Goal: Transaction & Acquisition: Purchase product/service

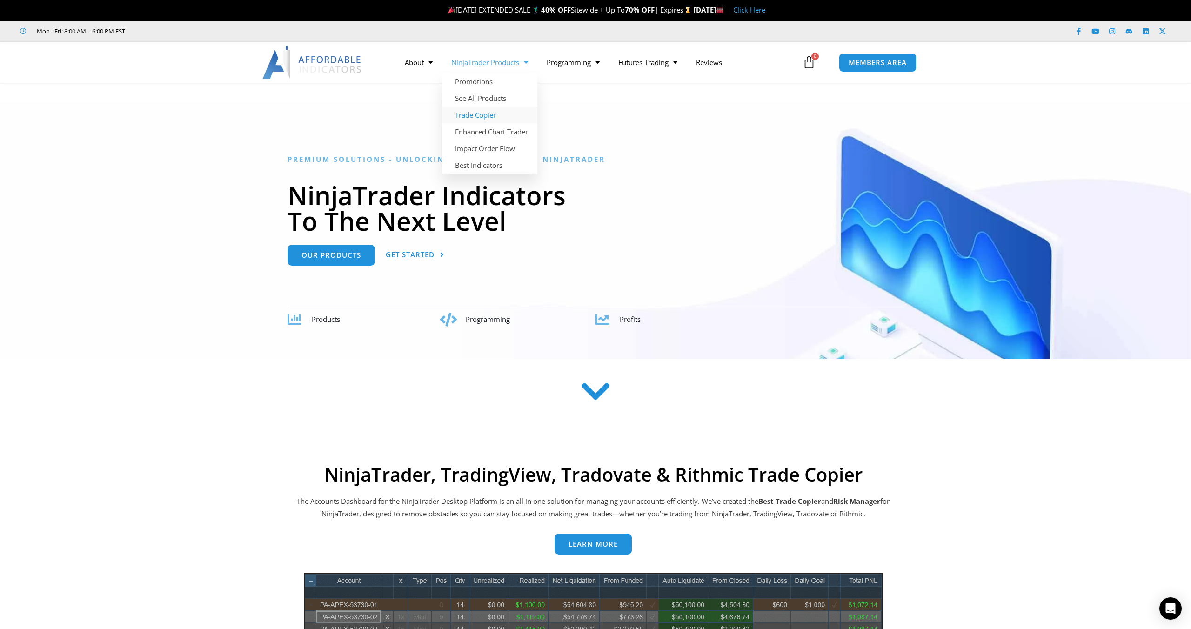
click at [491, 119] on link "Trade Copier" at bounding box center [489, 115] width 95 height 17
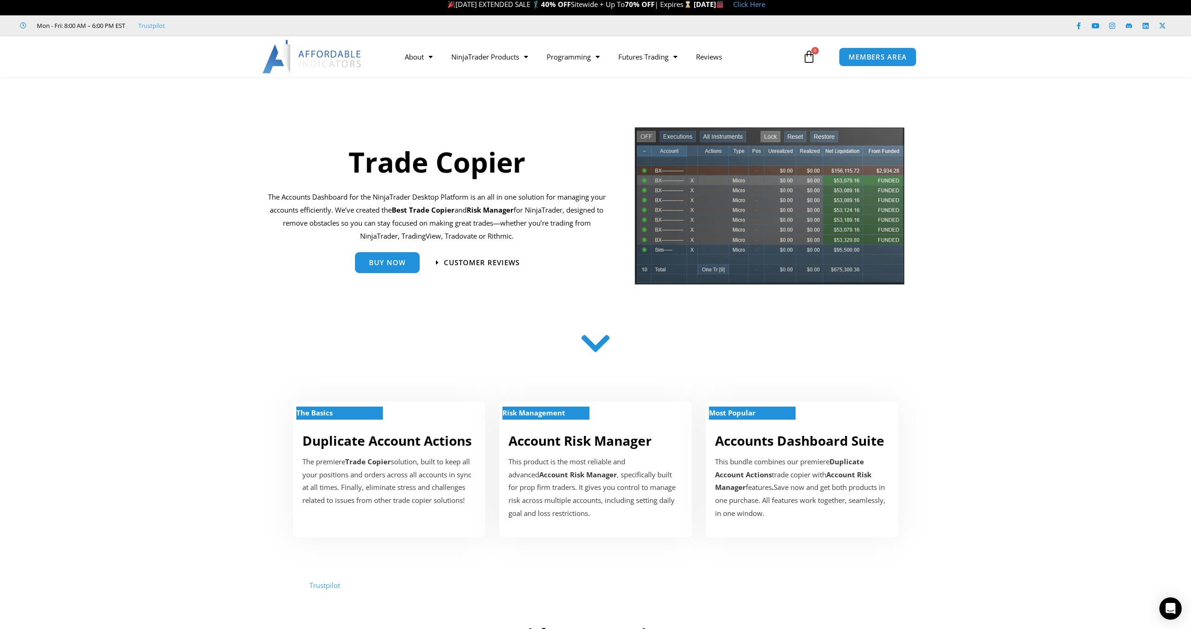
scroll to position [6, 0]
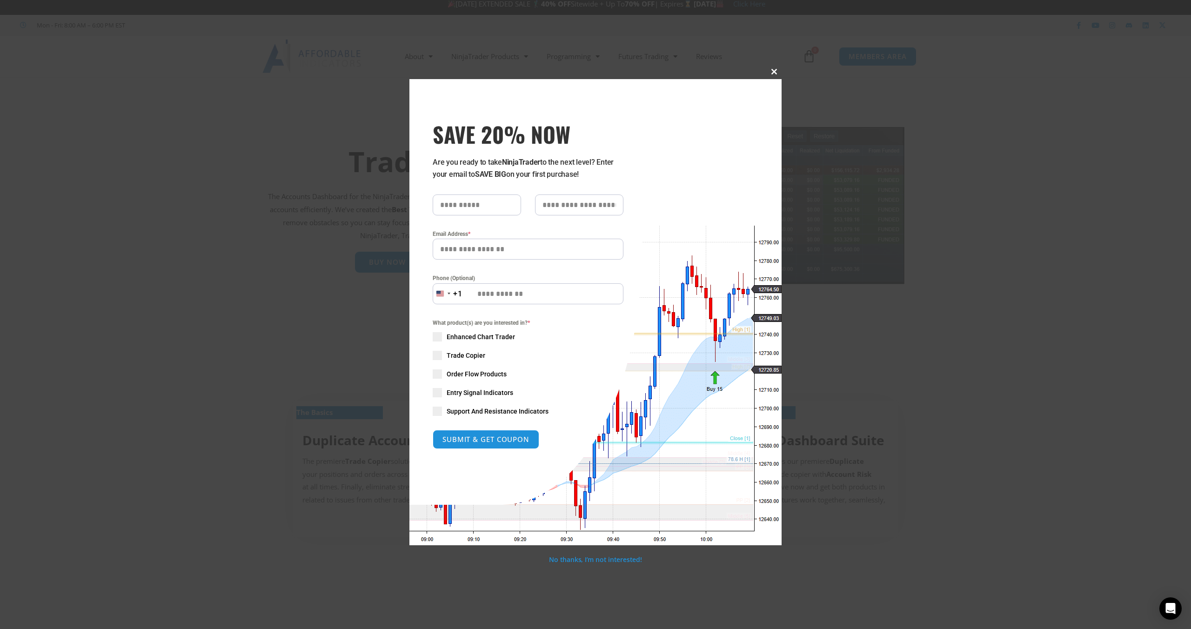
click at [773, 72] on span at bounding box center [774, 72] width 15 height 6
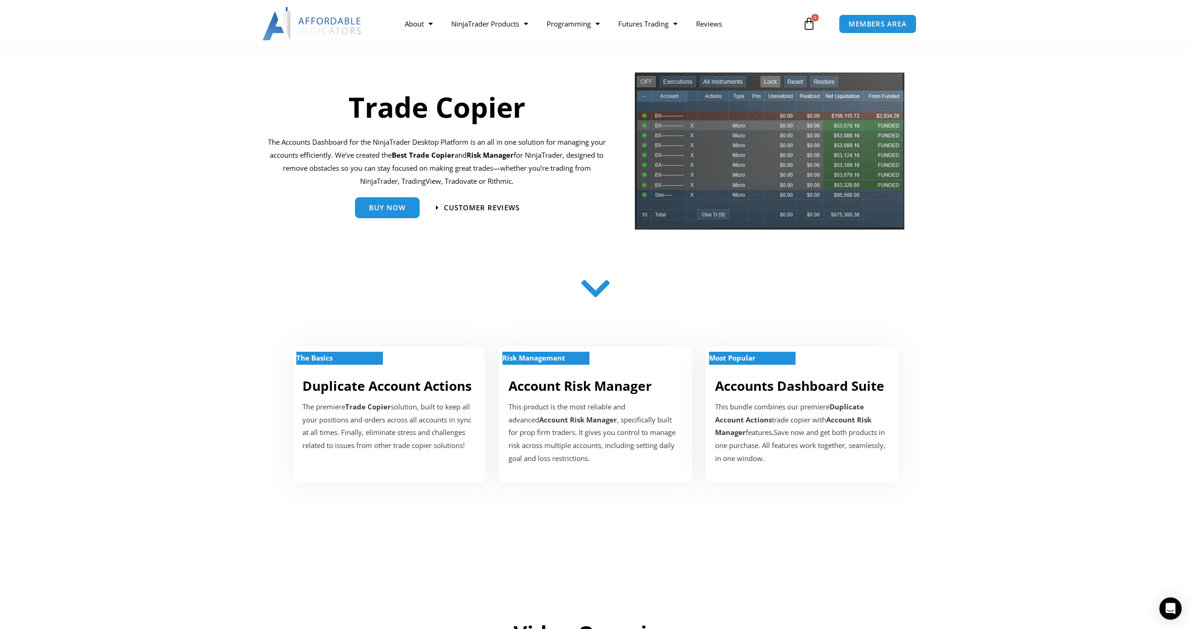
scroll to position [0, 0]
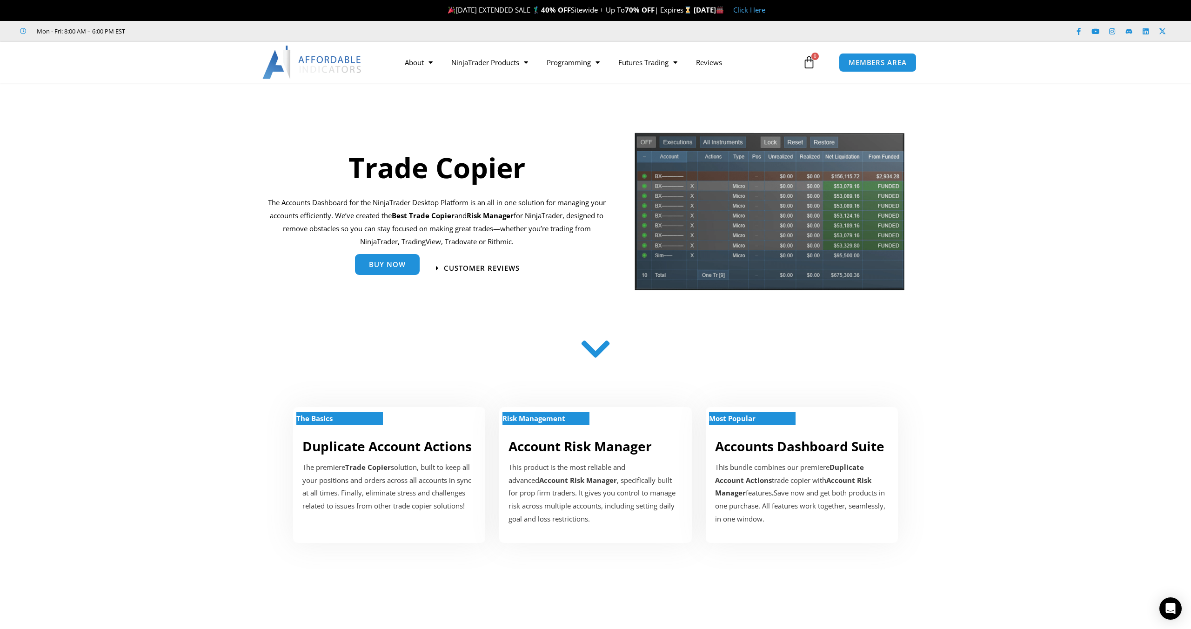
click at [380, 274] on link "Buy Now" at bounding box center [387, 264] width 65 height 21
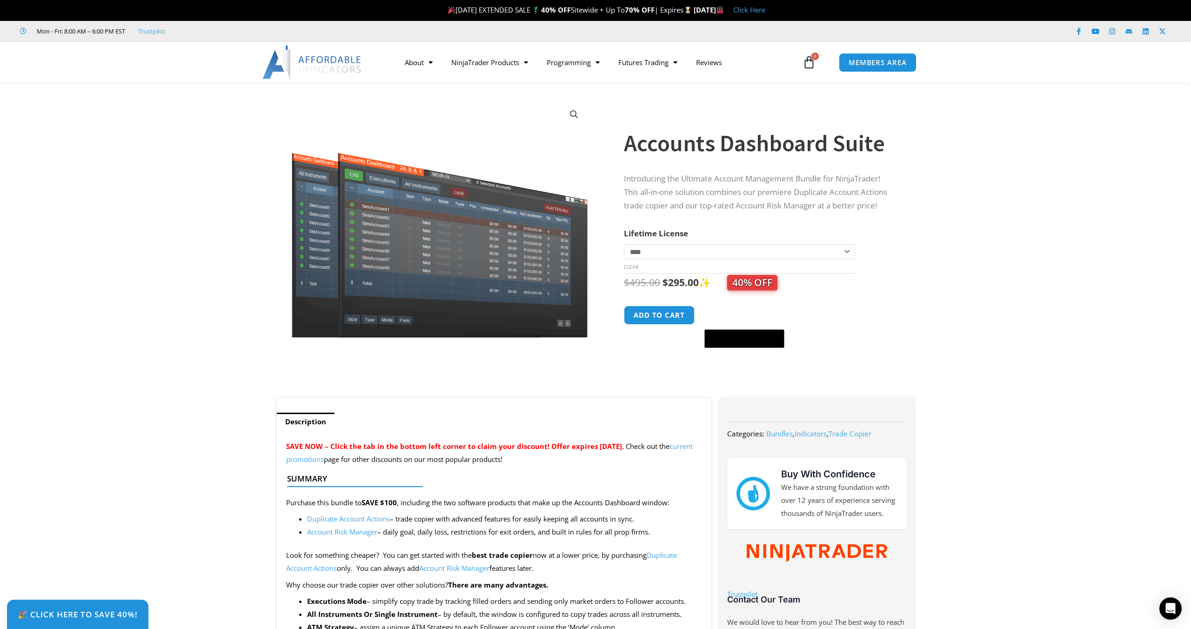
click at [729, 256] on select "**********" at bounding box center [739, 251] width 231 height 15
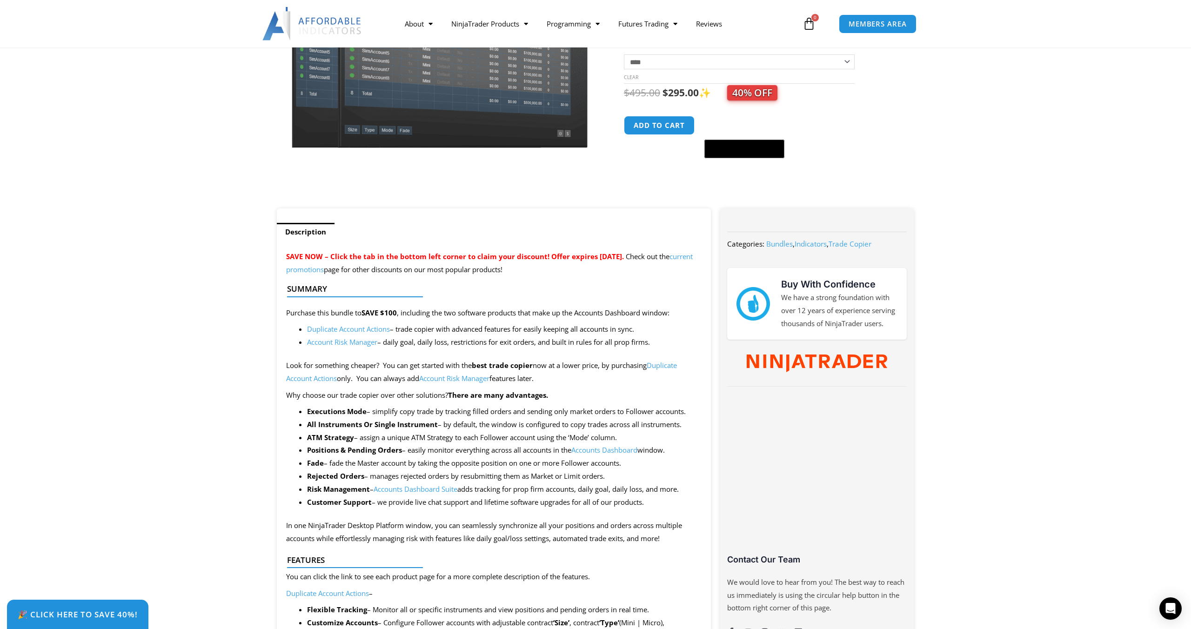
scroll to position [189, 0]
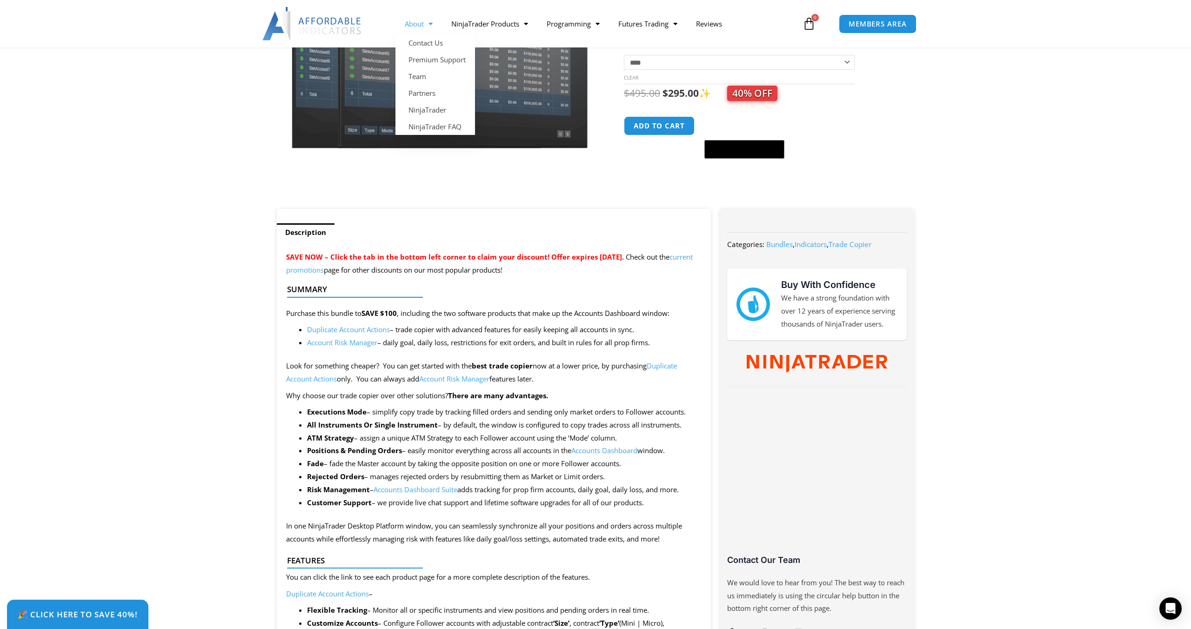
click at [429, 18] on span "Menu" at bounding box center [428, 24] width 9 height 16
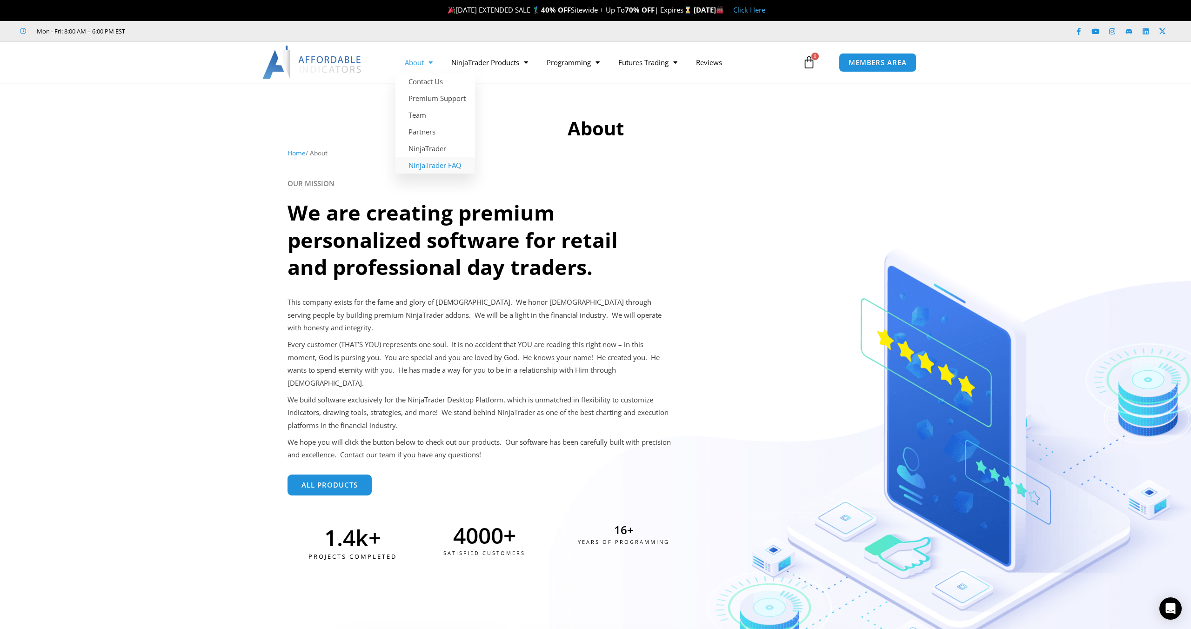
click at [458, 167] on link "NinjaTrader FAQ" at bounding box center [435, 165] width 80 height 17
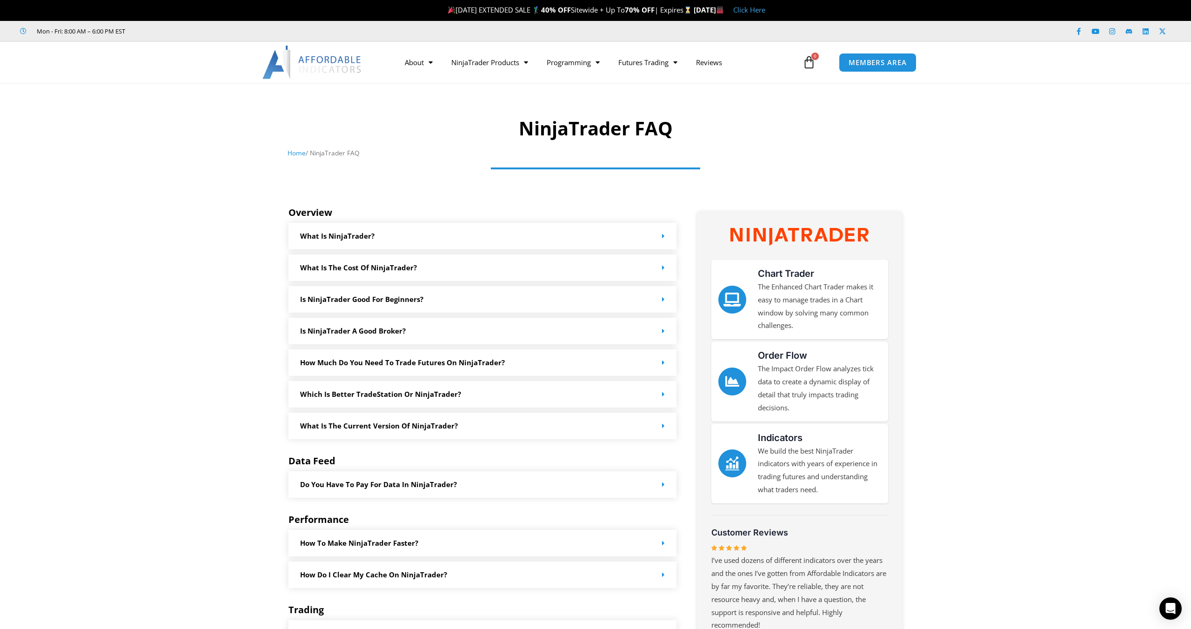
click at [294, 153] on link "Home" at bounding box center [297, 152] width 18 height 9
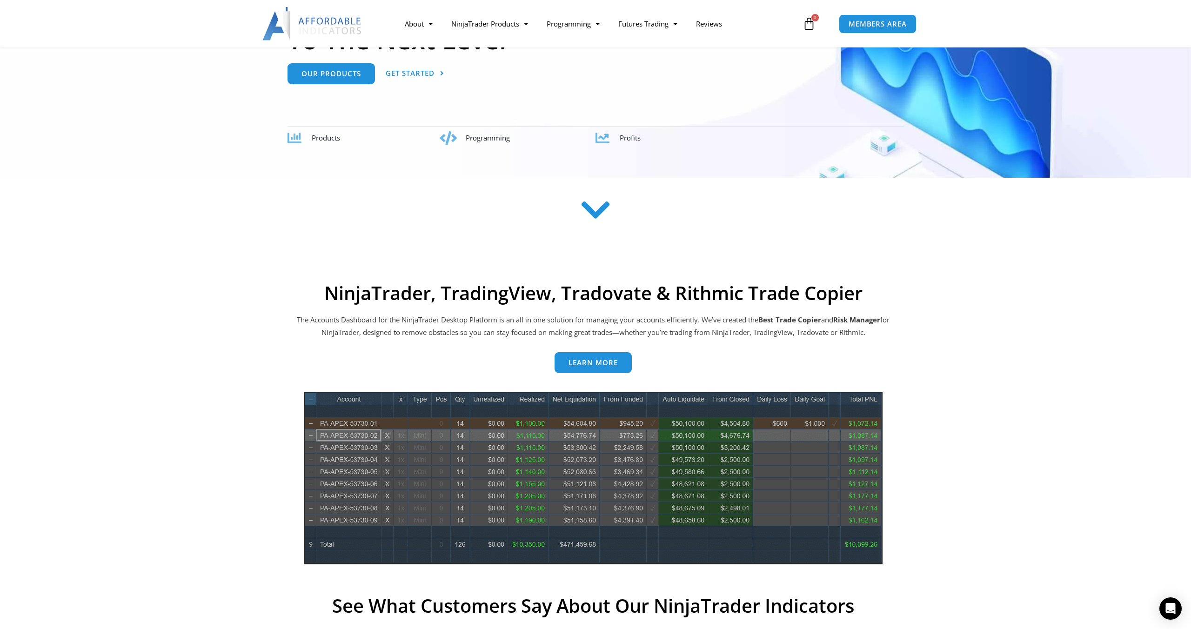
scroll to position [193, 0]
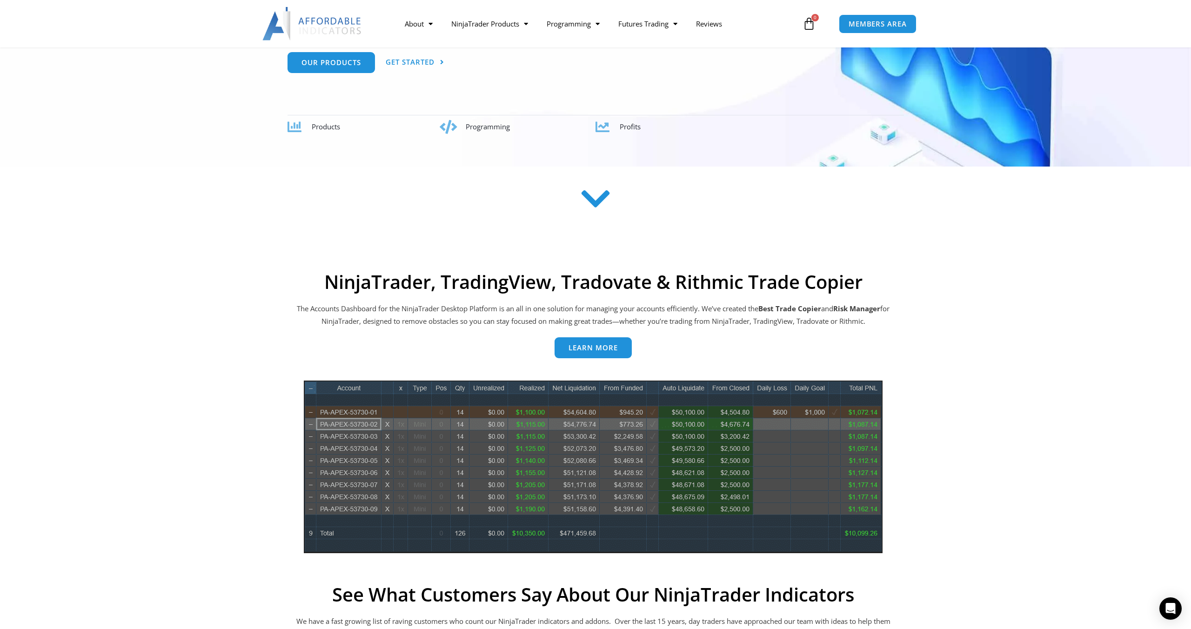
click at [604, 345] on span "Learn more" at bounding box center [593, 348] width 49 height 7
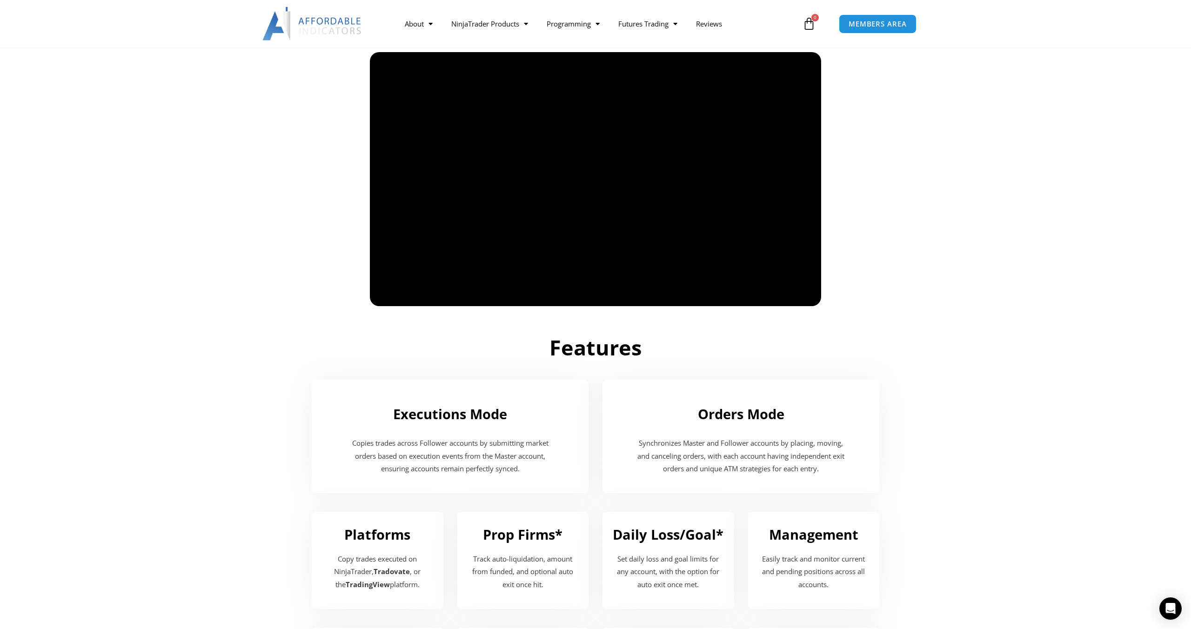
scroll to position [597, 0]
